Goal: Task Accomplishment & Management: Manage account settings

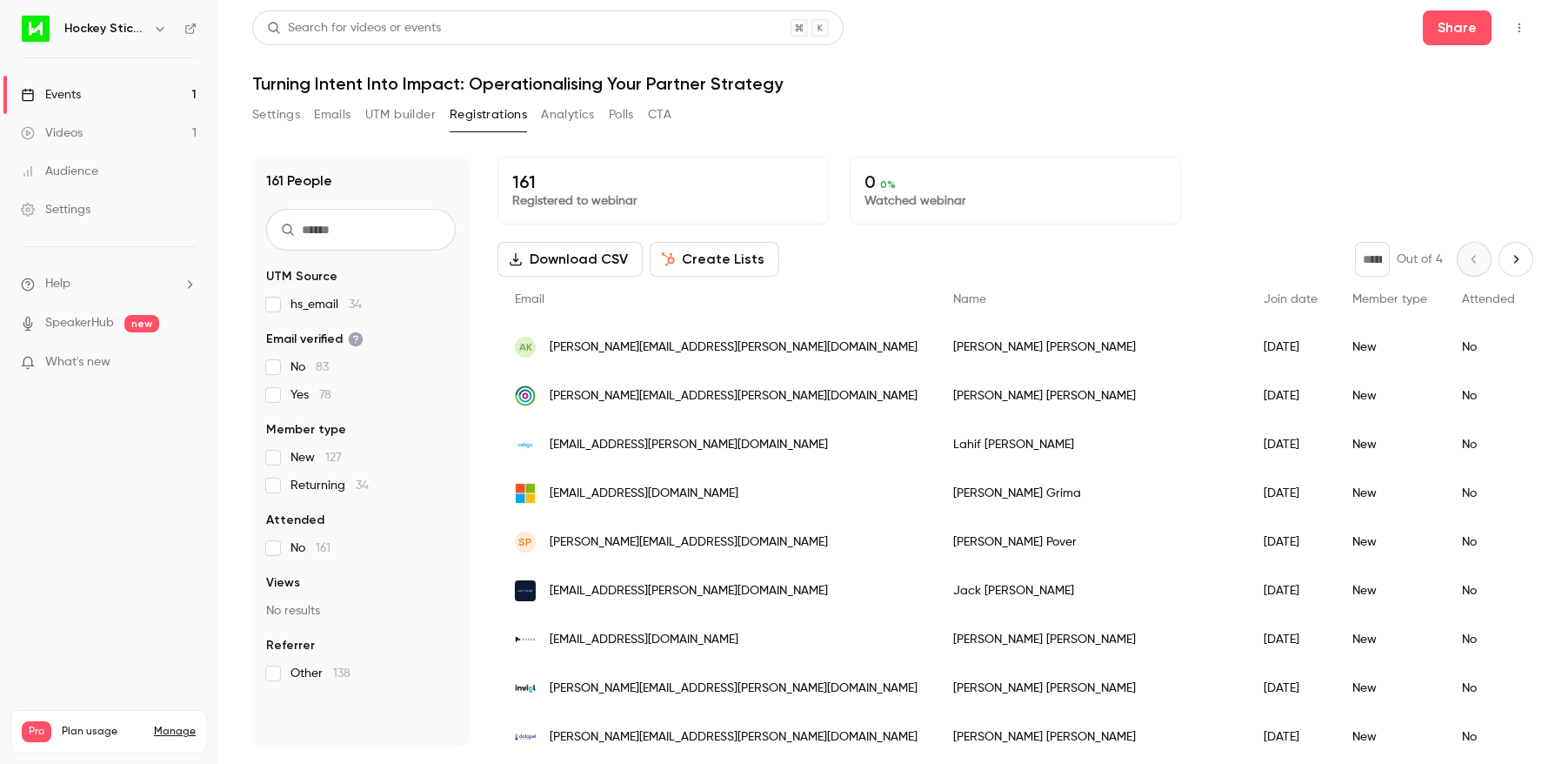
scroll to position [1, 0]
click at [1113, 78] on h1 "Turning Intent Into Impact: Operationalising Your Partner Strategy" at bounding box center [892, 83] width 1281 height 21
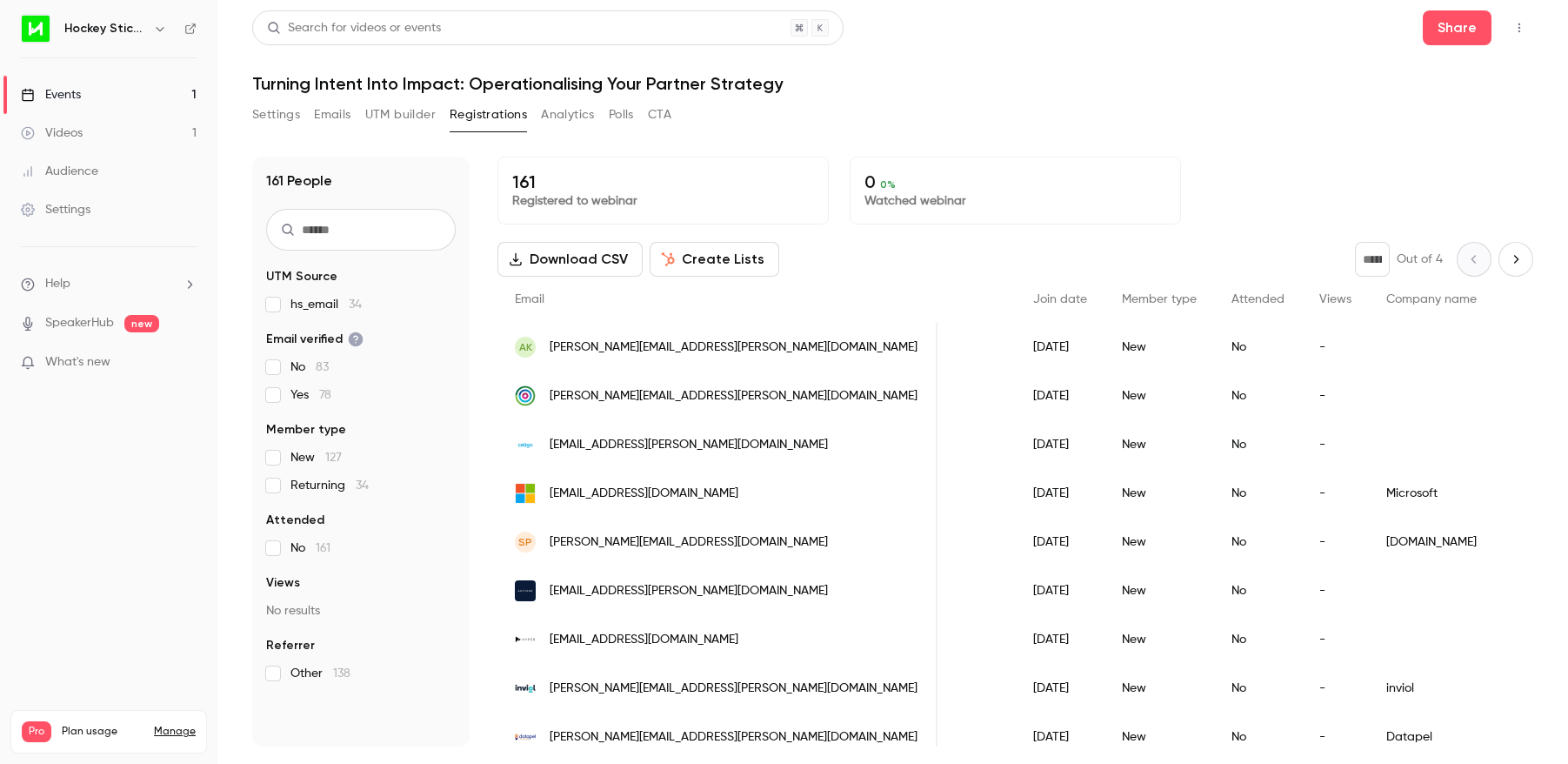
scroll to position [0, 0]
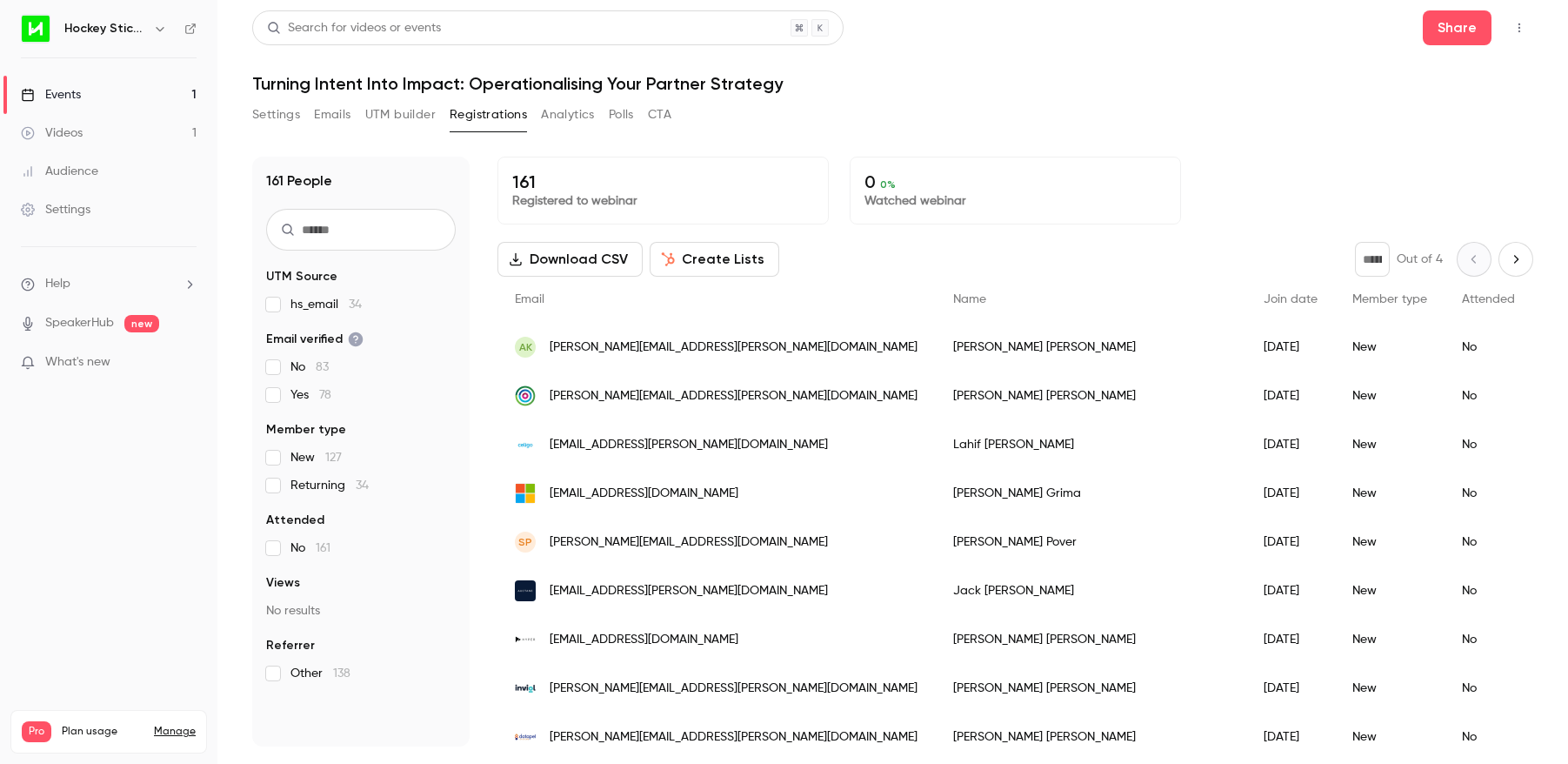
click at [1149, 112] on div "Settings Emails UTM builder Registrations Analytics Polls CTA" at bounding box center [892, 118] width 1281 height 35
drag, startPoint x: 1314, startPoint y: 143, endPoint x: 1334, endPoint y: 140, distance: 20.2
click at [1314, 143] on div "161 People UTM Source hs_email 34 Email verified No 83 Yes 78 Member type New 1…" at bounding box center [892, 441] width 1281 height 610
click at [1517, 23] on icon "button" at bounding box center [1520, 28] width 14 height 13
drag, startPoint x: 1276, startPoint y: 98, endPoint x: 1269, endPoint y: 106, distance: 10.6
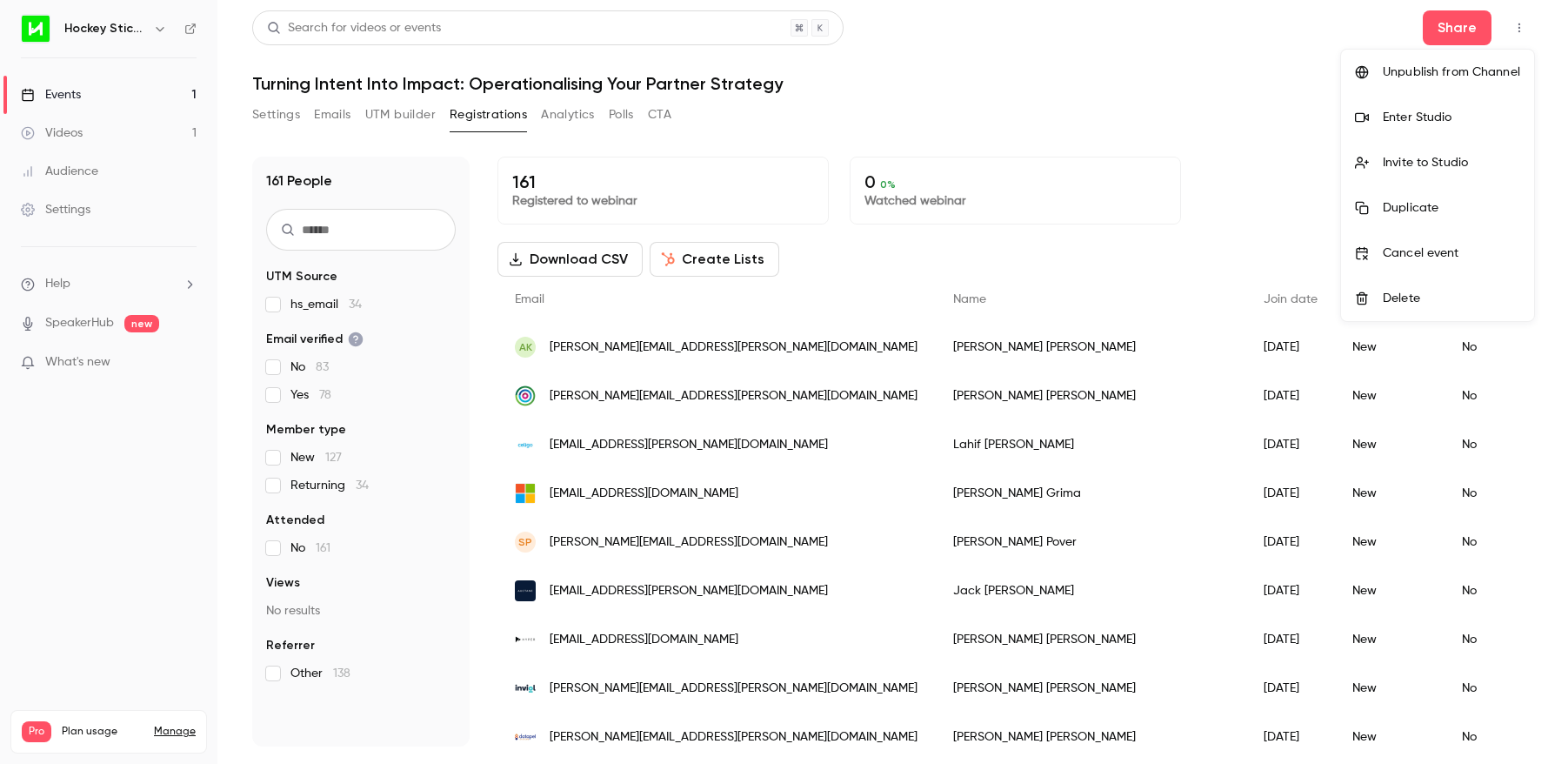
click at [1276, 98] on div at bounding box center [784, 382] width 1568 height 764
click at [523, 258] on button "Download CSV" at bounding box center [570, 259] width 145 height 35
click at [1023, 110] on div "Settings Emails UTM builder Registrations Analytics Polls CTA" at bounding box center [892, 118] width 1281 height 35
click at [620, 118] on button "Polls" at bounding box center [621, 114] width 25 height 28
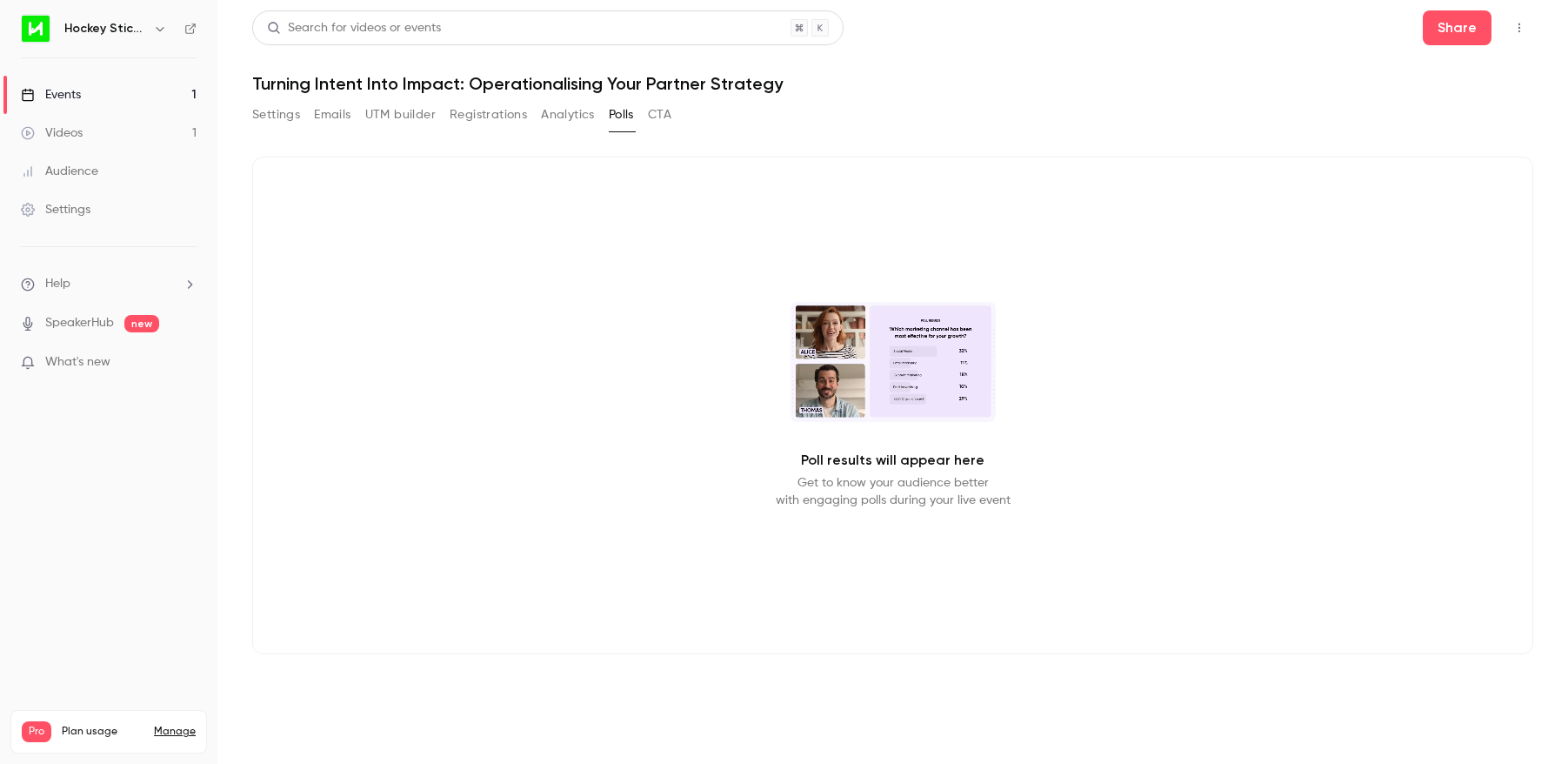
drag, startPoint x: 279, startPoint y: 116, endPoint x: 294, endPoint y: 119, distance: 15.3
click at [278, 116] on button "Settings" at bounding box center [276, 114] width 48 height 28
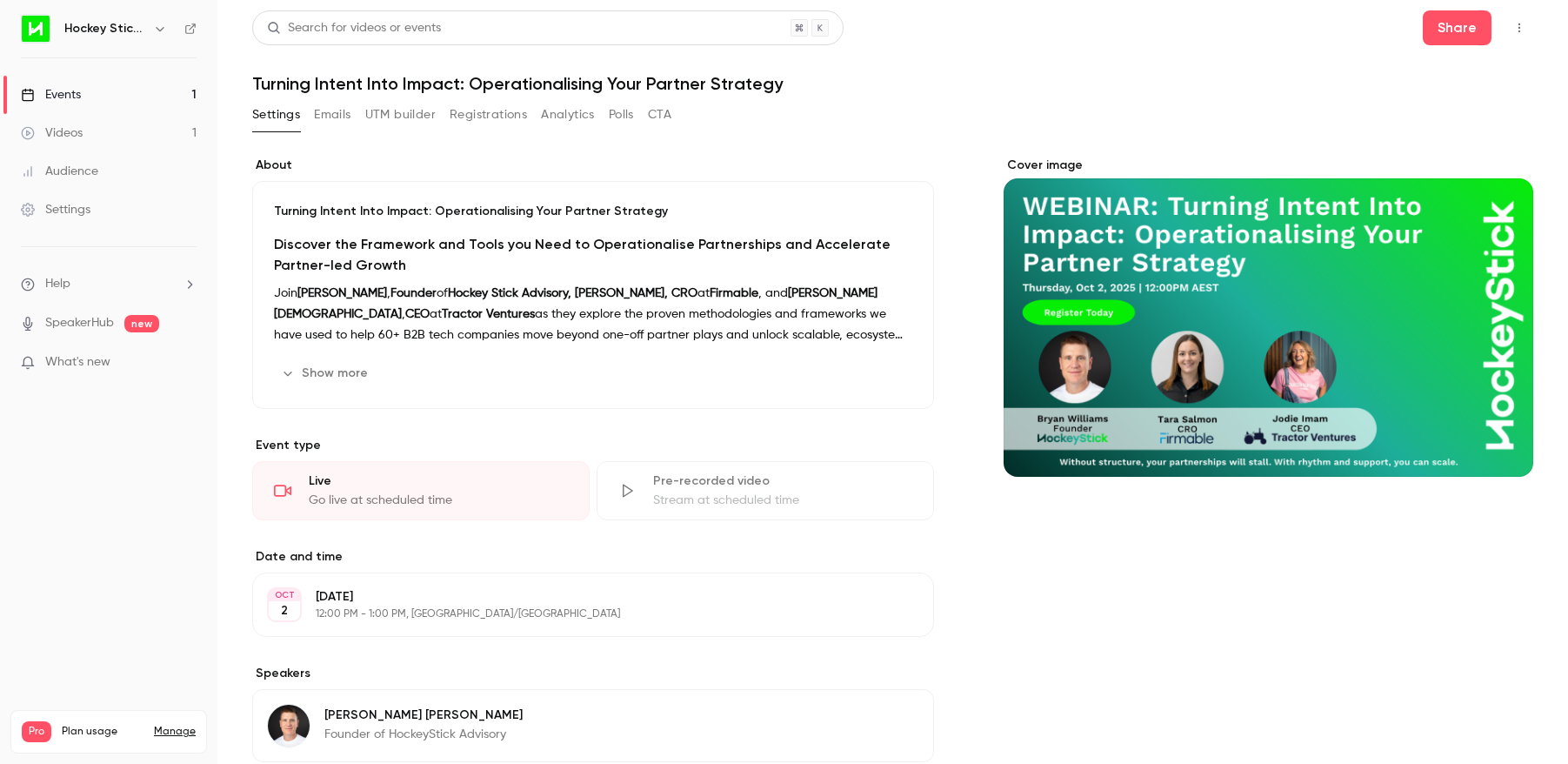
click at [614, 113] on button "Polls" at bounding box center [621, 114] width 25 height 28
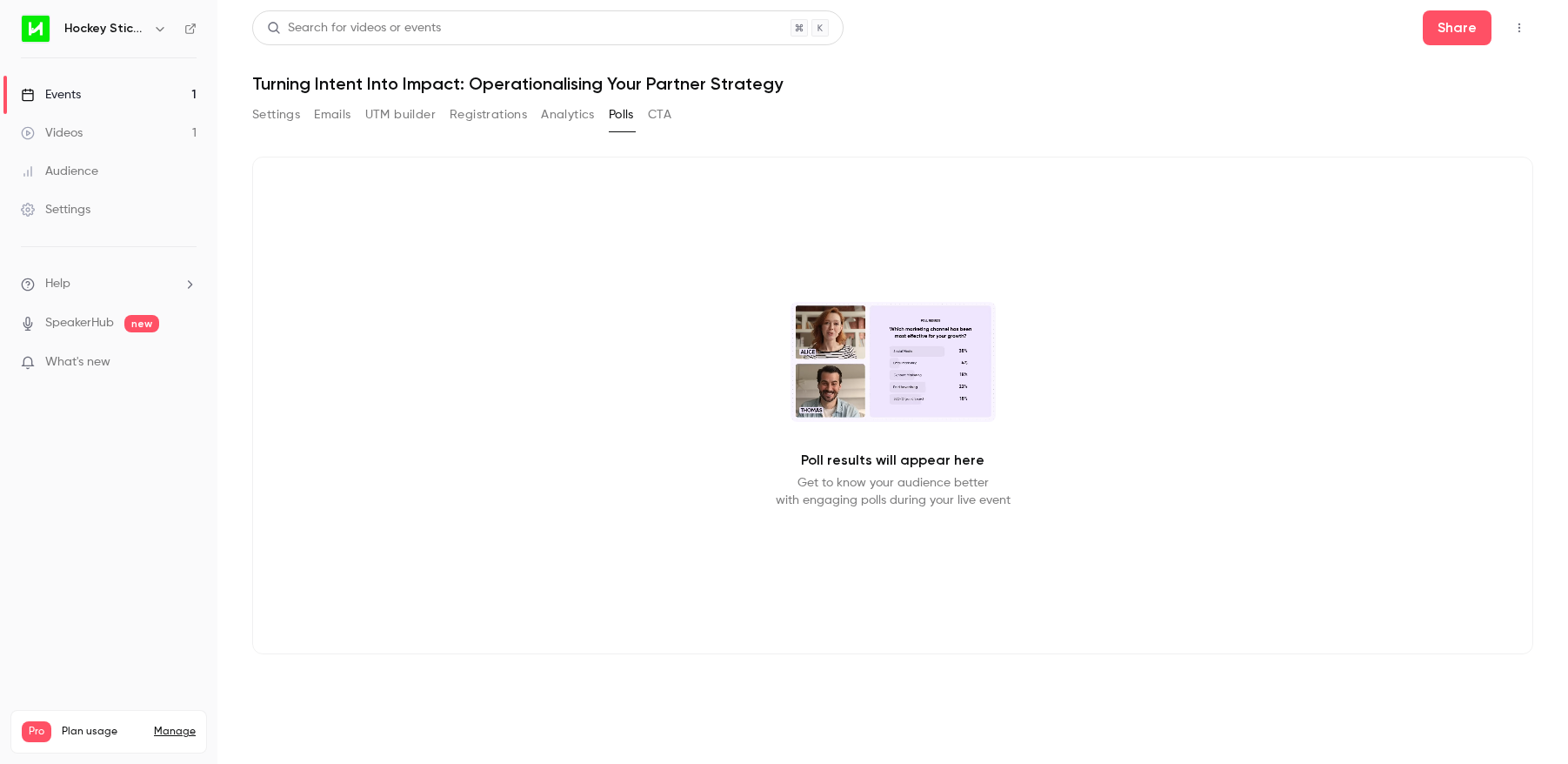
click at [1521, 27] on icon "button" at bounding box center [1520, 28] width 14 height 13
click at [1058, 137] on div at bounding box center [784, 382] width 1568 height 764
click at [272, 113] on button "Settings" at bounding box center [276, 114] width 48 height 28
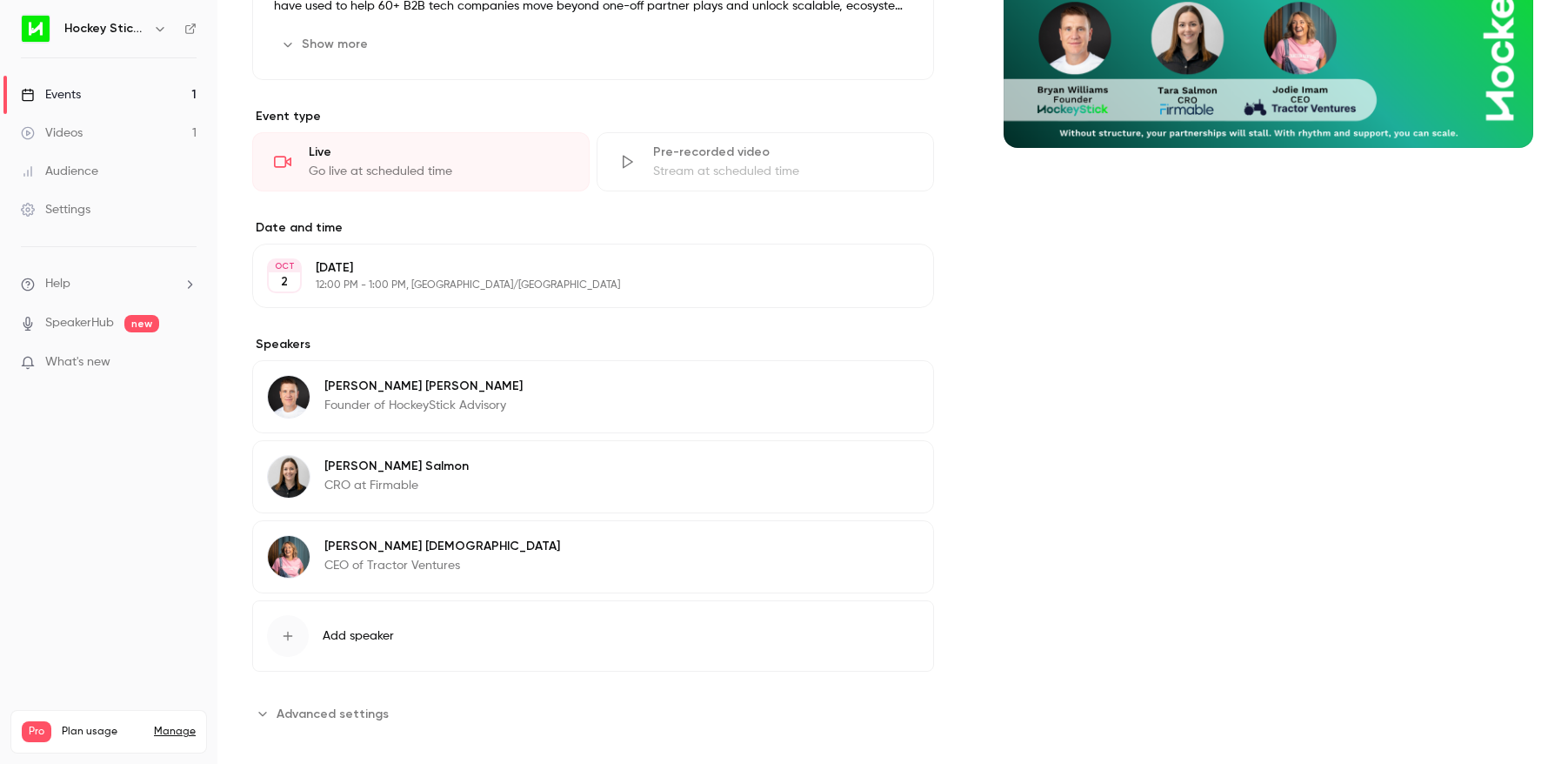
scroll to position [345, 0]
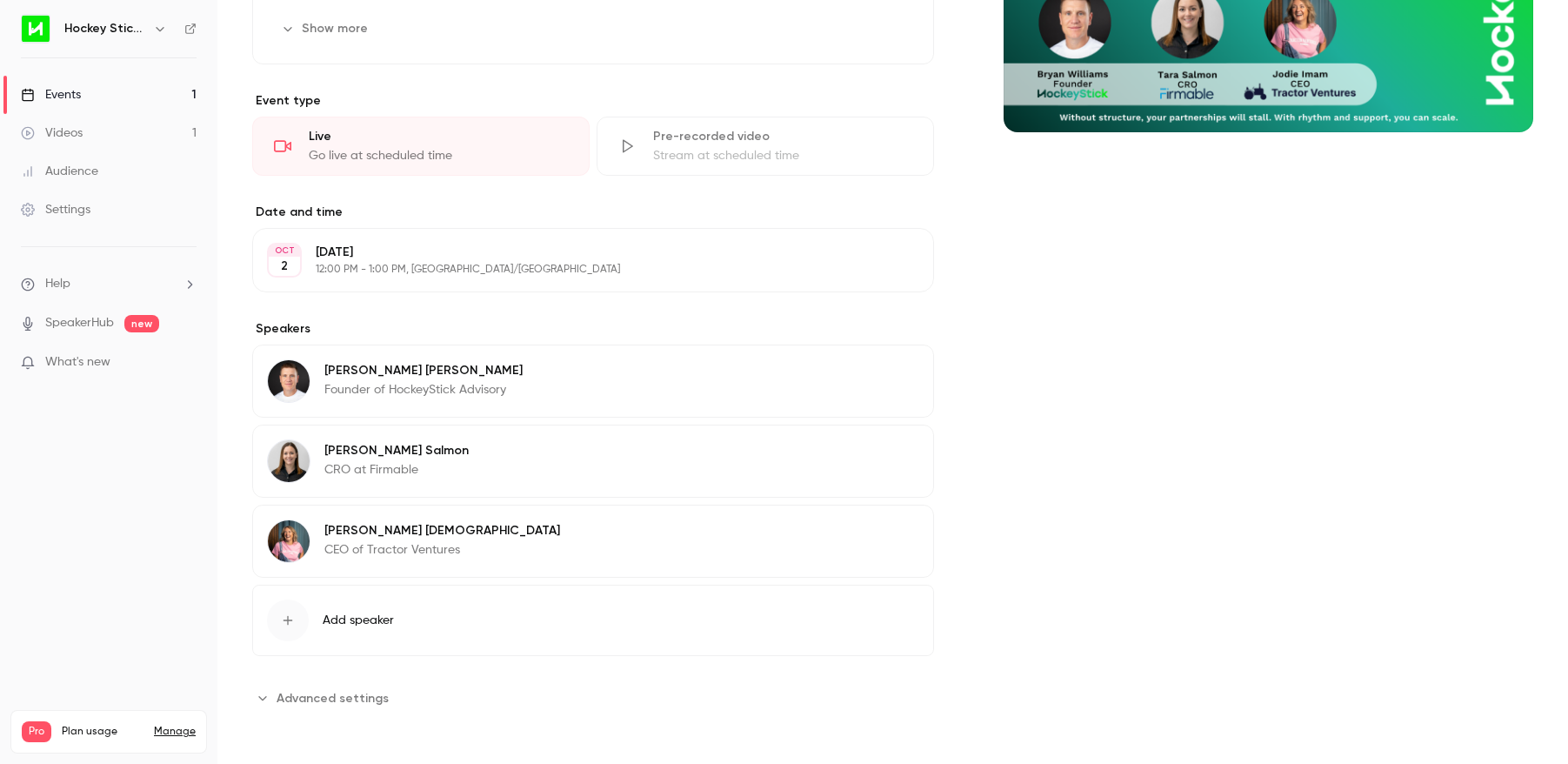
click at [270, 697] on button "Advanced settings" at bounding box center [326, 698] width 147 height 28
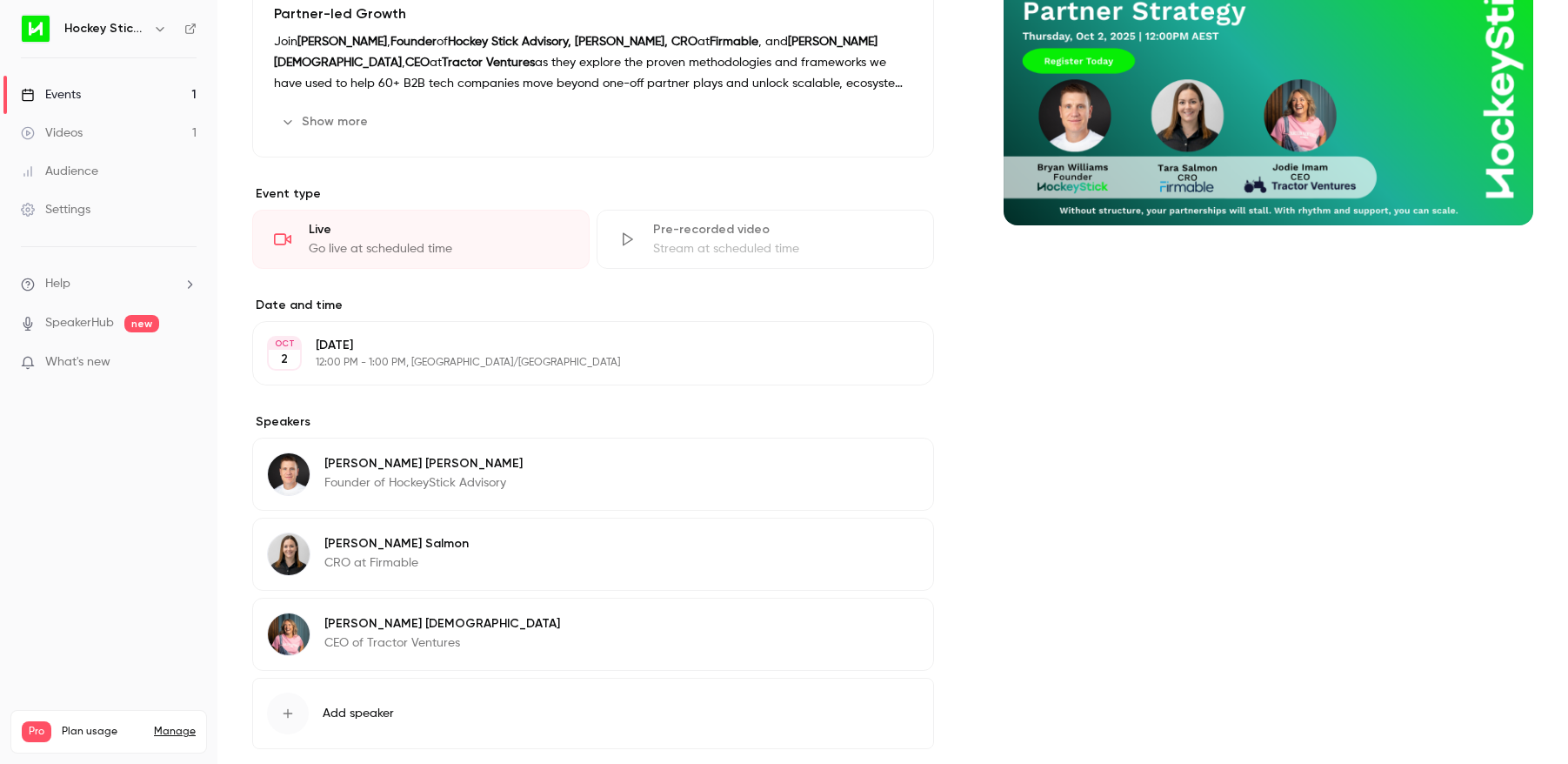
scroll to position [0, 0]
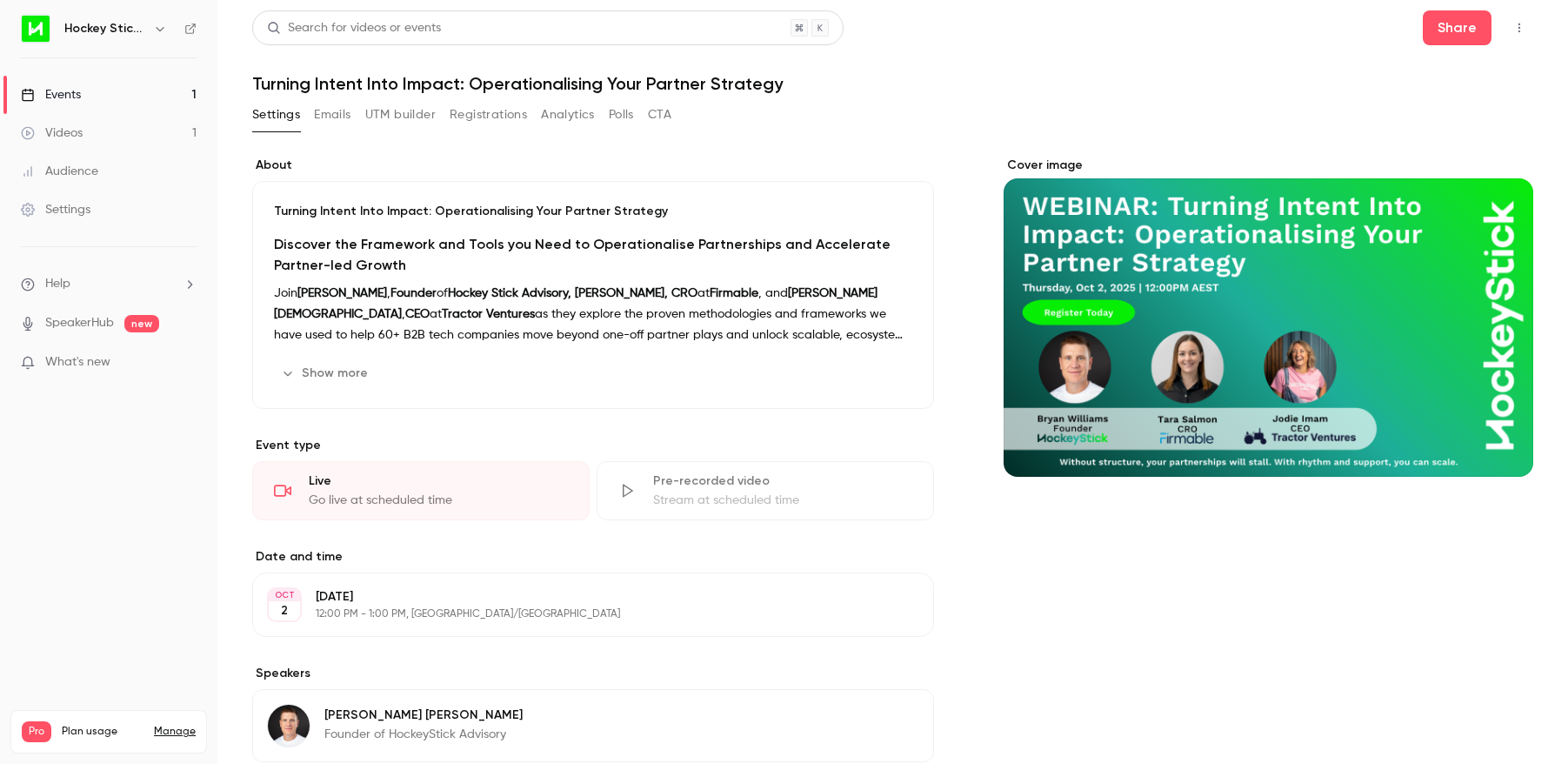
click at [327, 120] on button "Emails" at bounding box center [332, 114] width 37 height 28
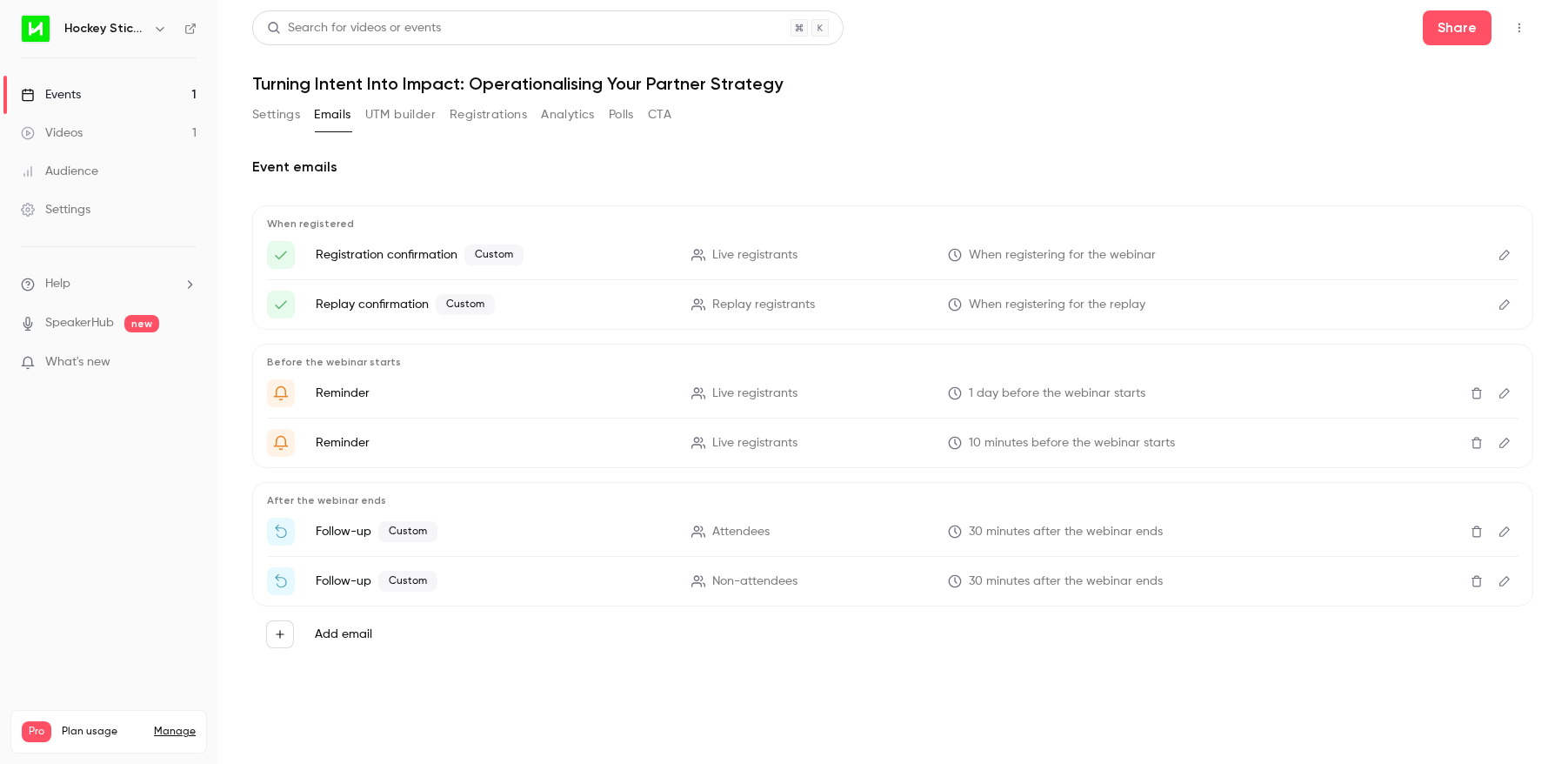
click at [407, 114] on button "UTM builder" at bounding box center [400, 114] width 70 height 28
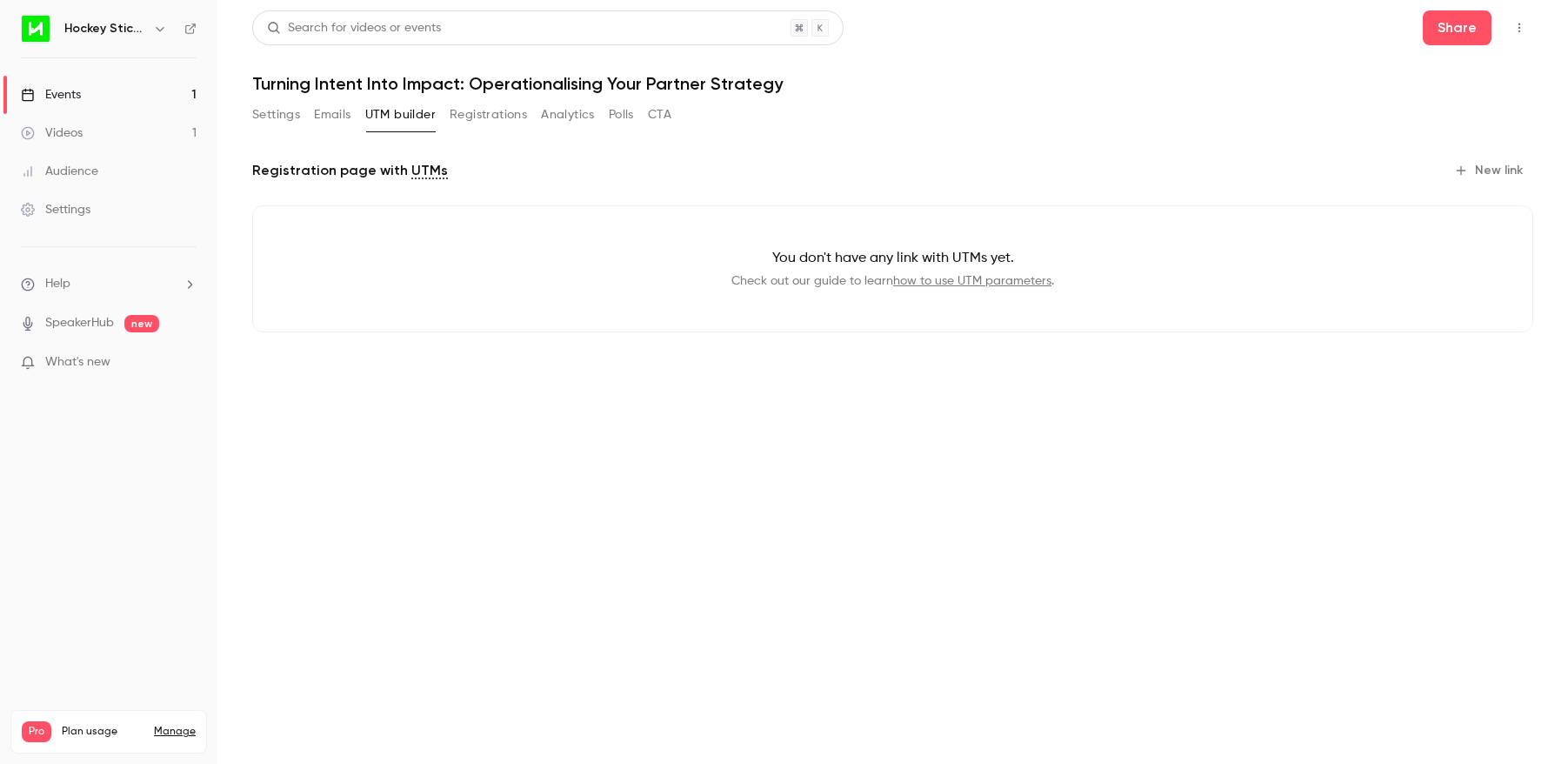
click at [499, 111] on button "Registrations" at bounding box center [488, 114] width 77 height 28
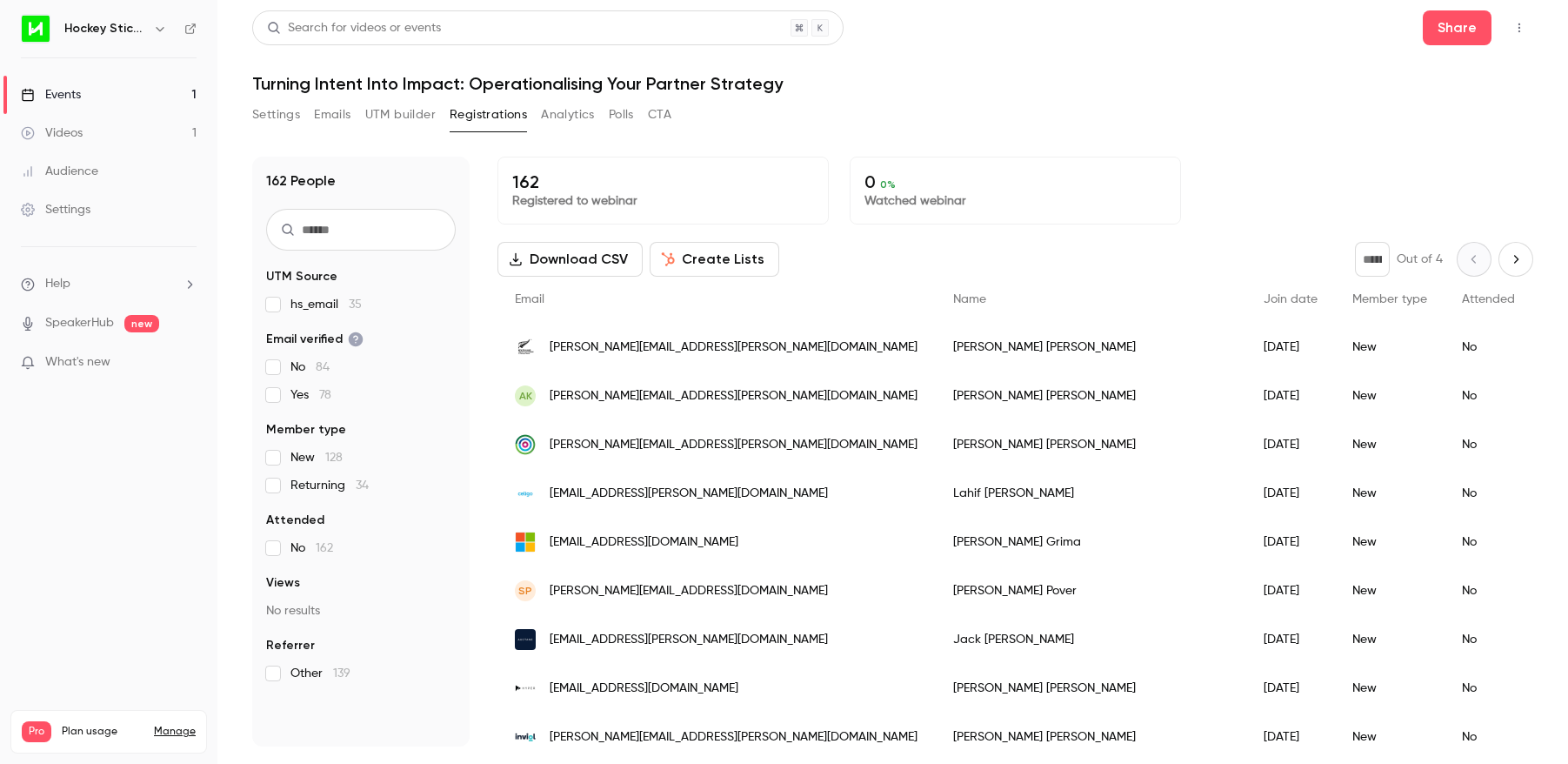
click at [574, 116] on button "Analytics" at bounding box center [568, 114] width 54 height 28
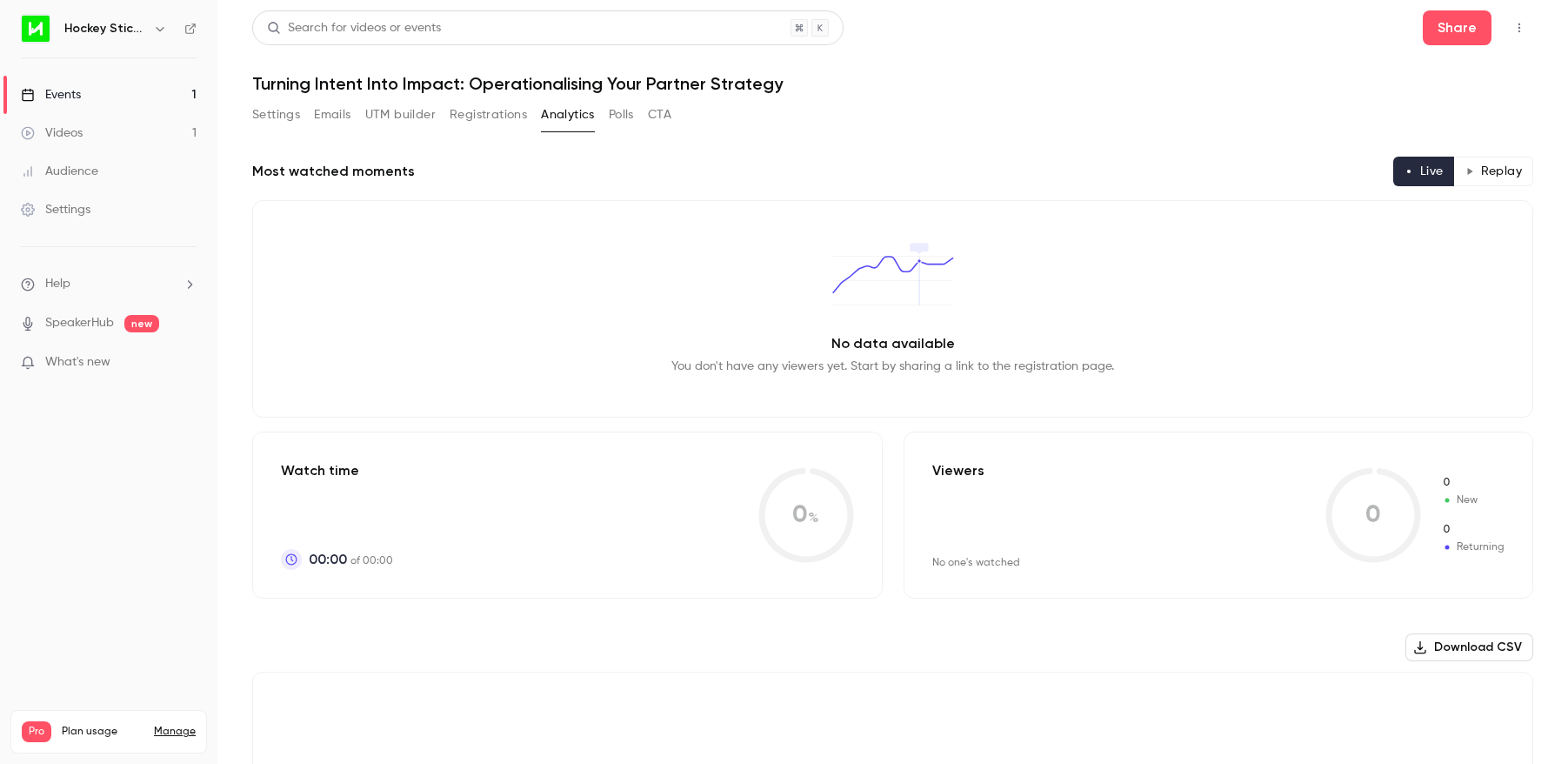
scroll to position [1, 0]
click at [618, 118] on button "Polls" at bounding box center [621, 113] width 25 height 28
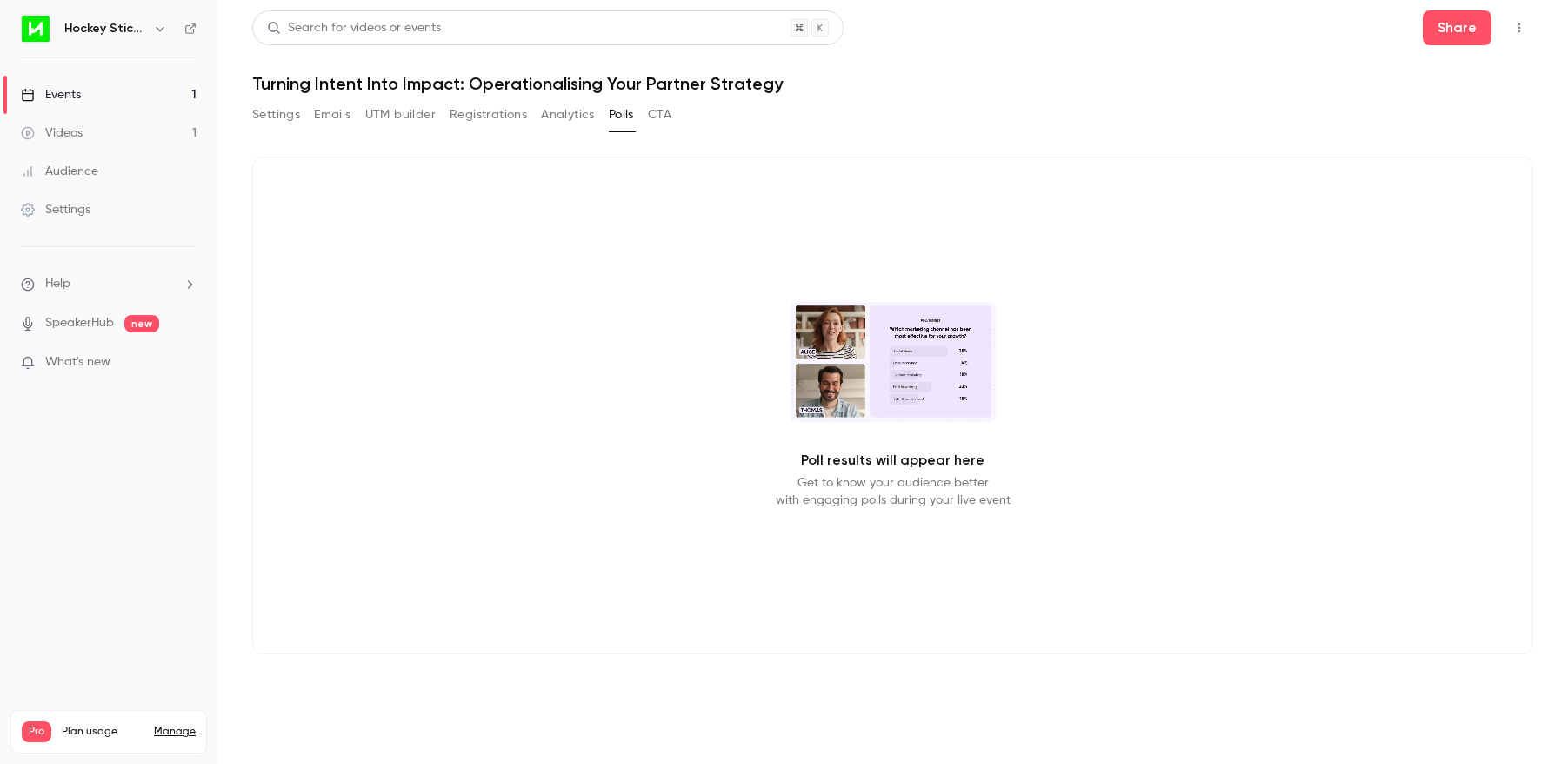
click at [61, 92] on div "Events" at bounding box center [50, 94] width 60 height 17
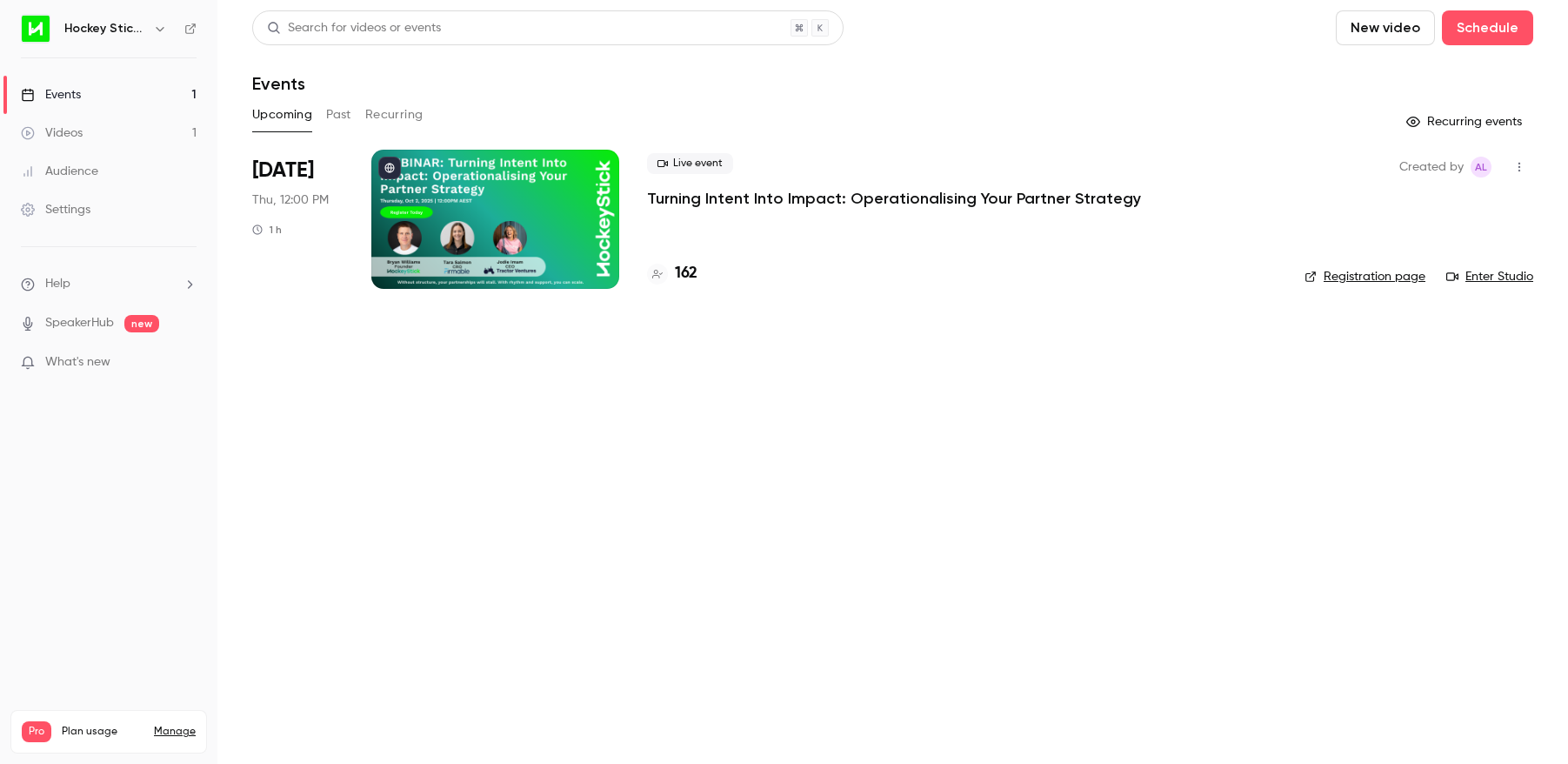
click at [1522, 164] on icon "button" at bounding box center [1520, 167] width 14 height 13
drag, startPoint x: 782, startPoint y: 535, endPoint x: 758, endPoint y: 476, distance: 63.7
click at [782, 535] on div at bounding box center [784, 382] width 1568 height 764
click at [724, 197] on p "Turning Intent Into Impact: Operationalising Your Partner Strategy" at bounding box center [894, 198] width 494 height 21
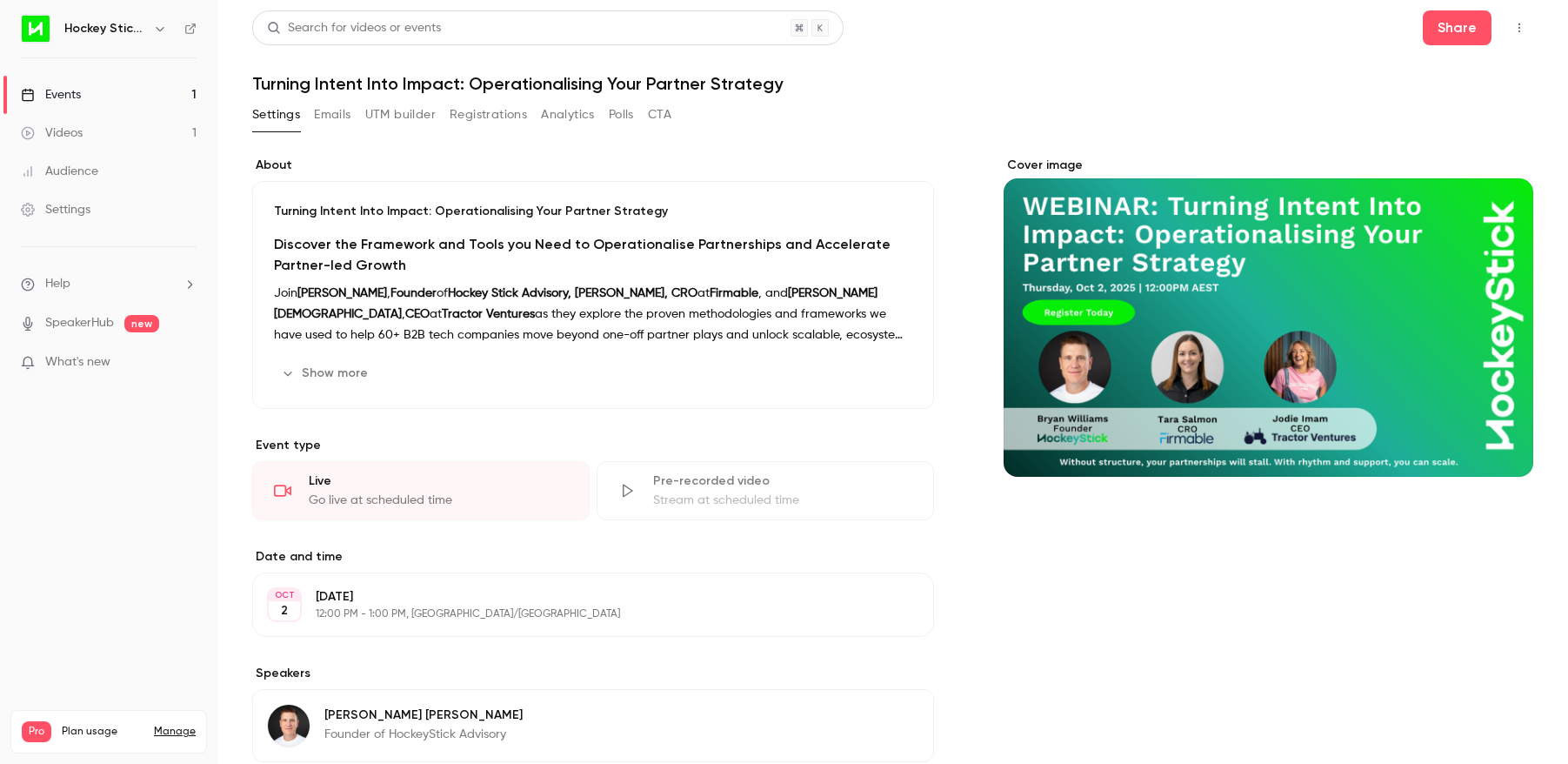
click at [77, 96] on div "Events" at bounding box center [50, 94] width 60 height 17
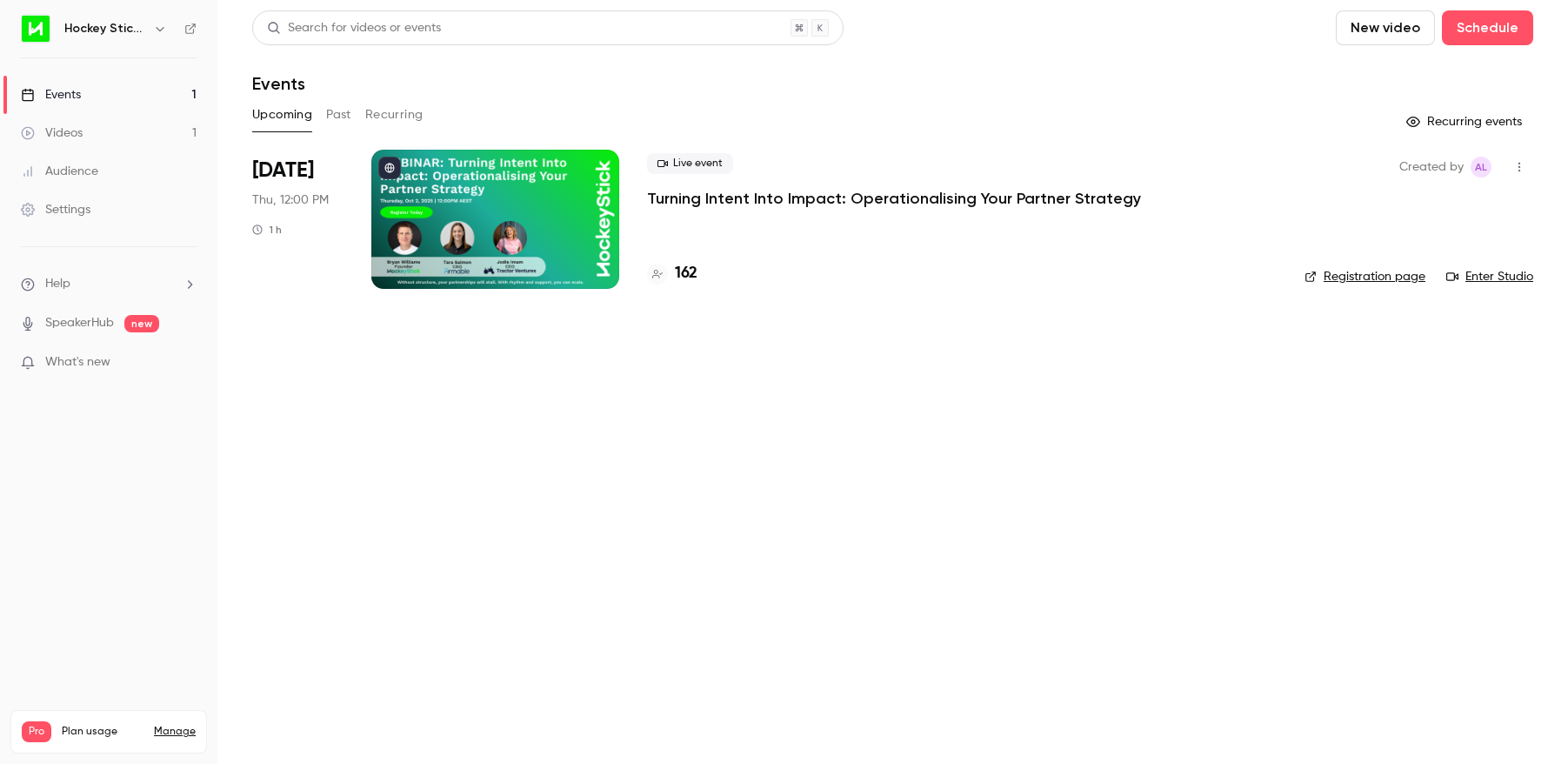
click at [1500, 278] on link "Enter Studio" at bounding box center [1489, 276] width 87 height 17
